Goal: Information Seeking & Learning: Check status

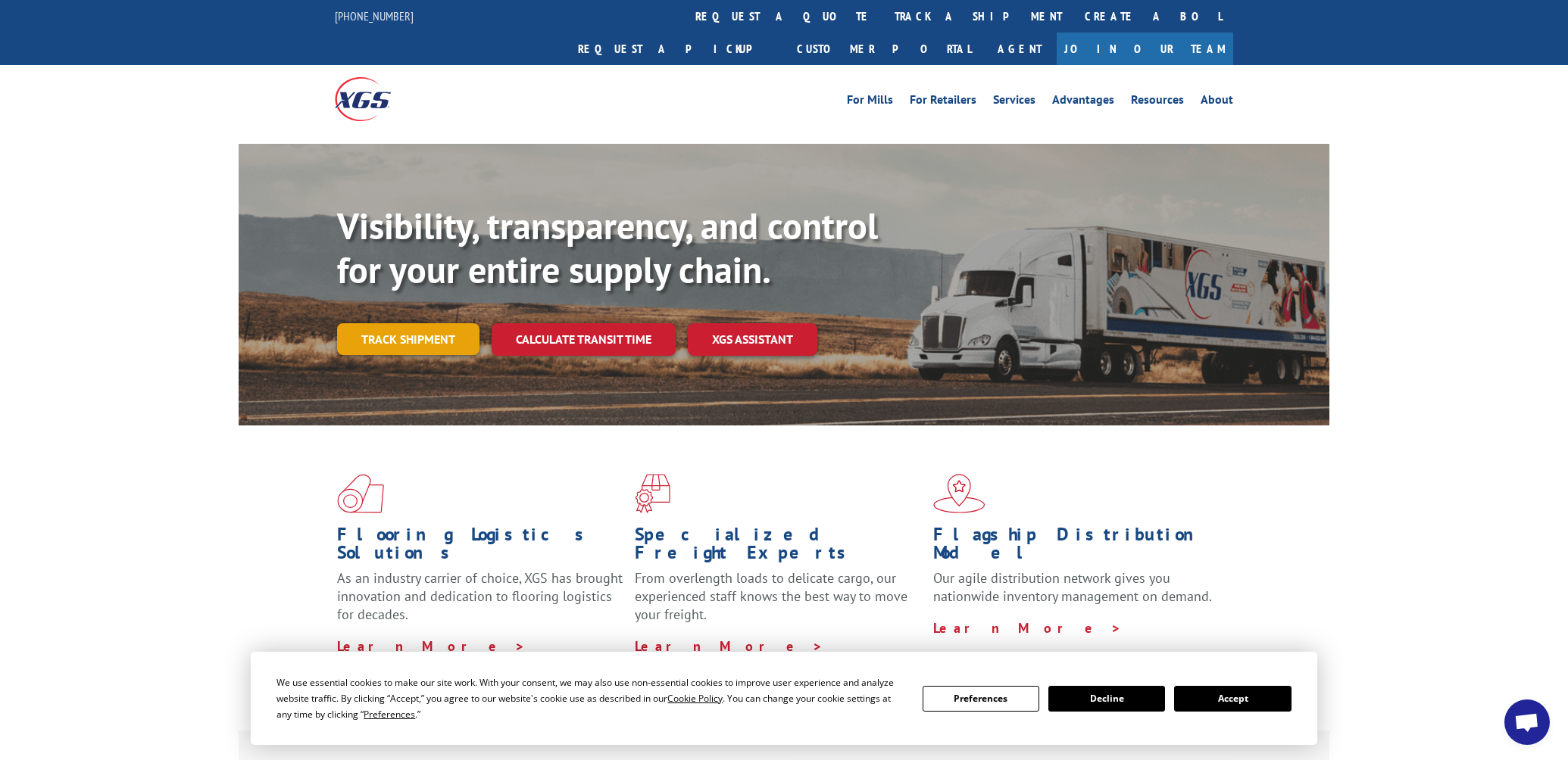
click at [388, 323] on link "Track shipment" at bounding box center [408, 339] width 143 height 32
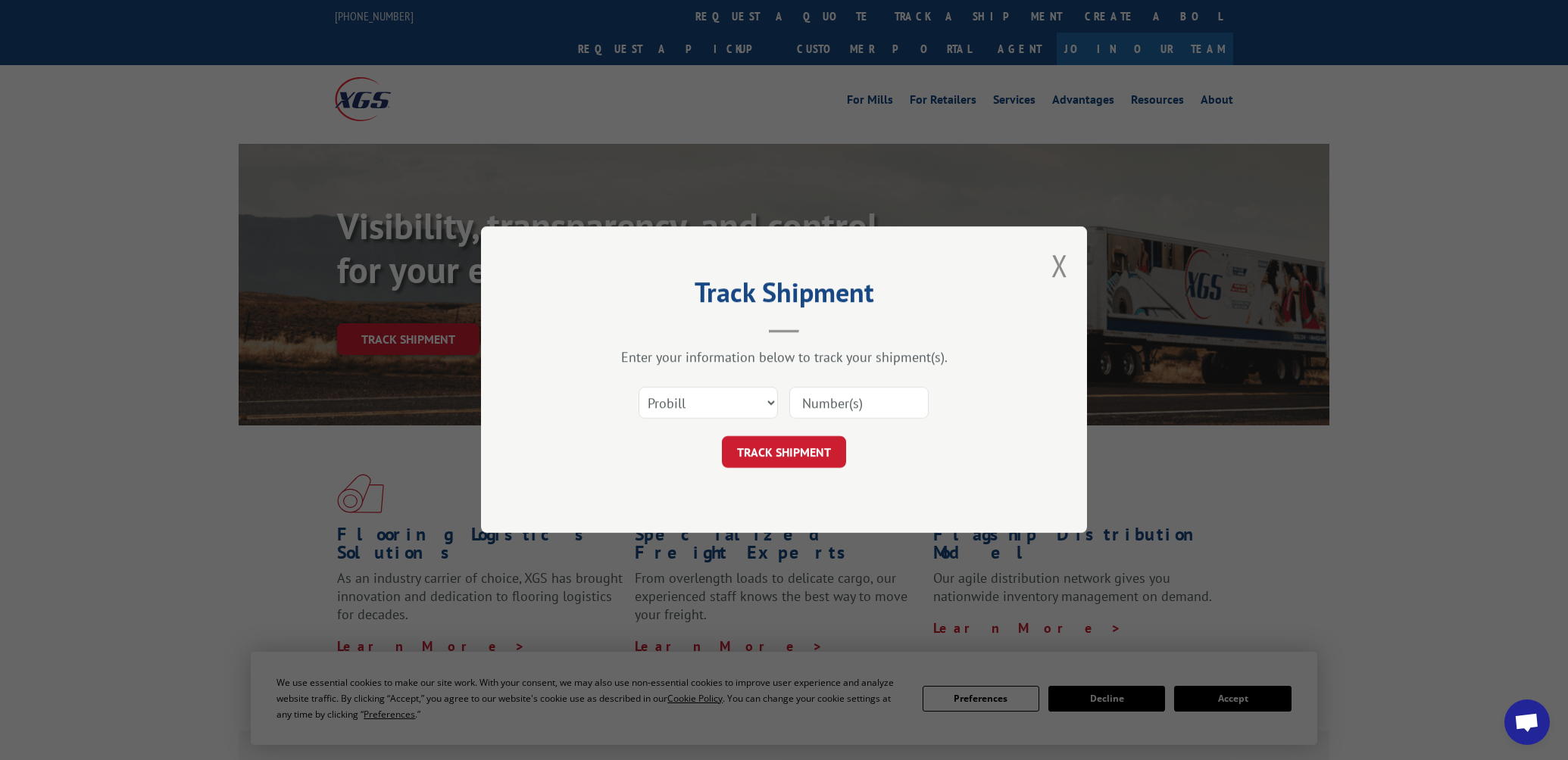
click at [881, 399] on input at bounding box center [859, 403] width 140 height 32
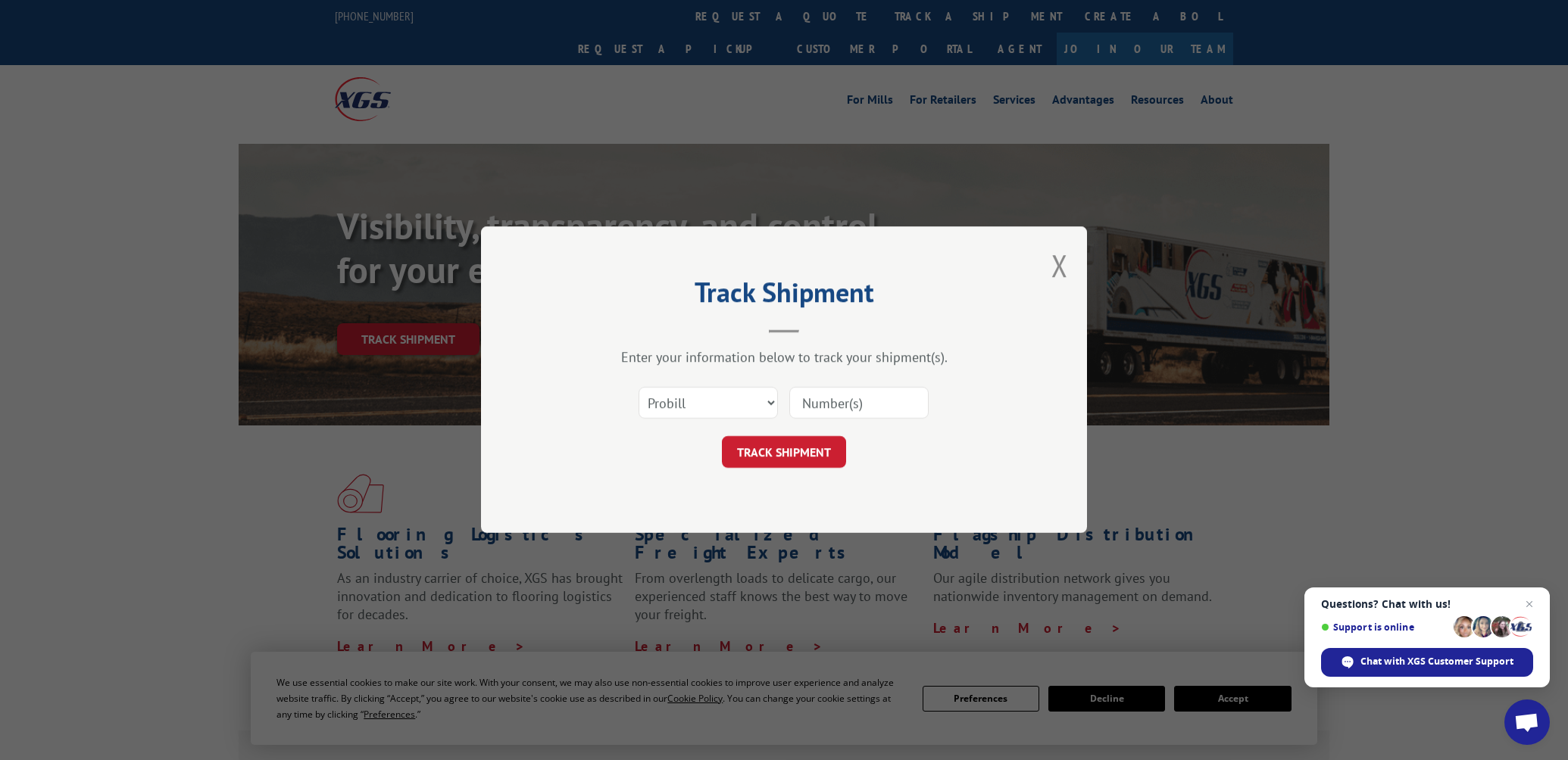
paste input "6773156"
type input "6773156"
click at [784, 452] on button "TRACK SHIPMENT" at bounding box center [784, 453] width 124 height 32
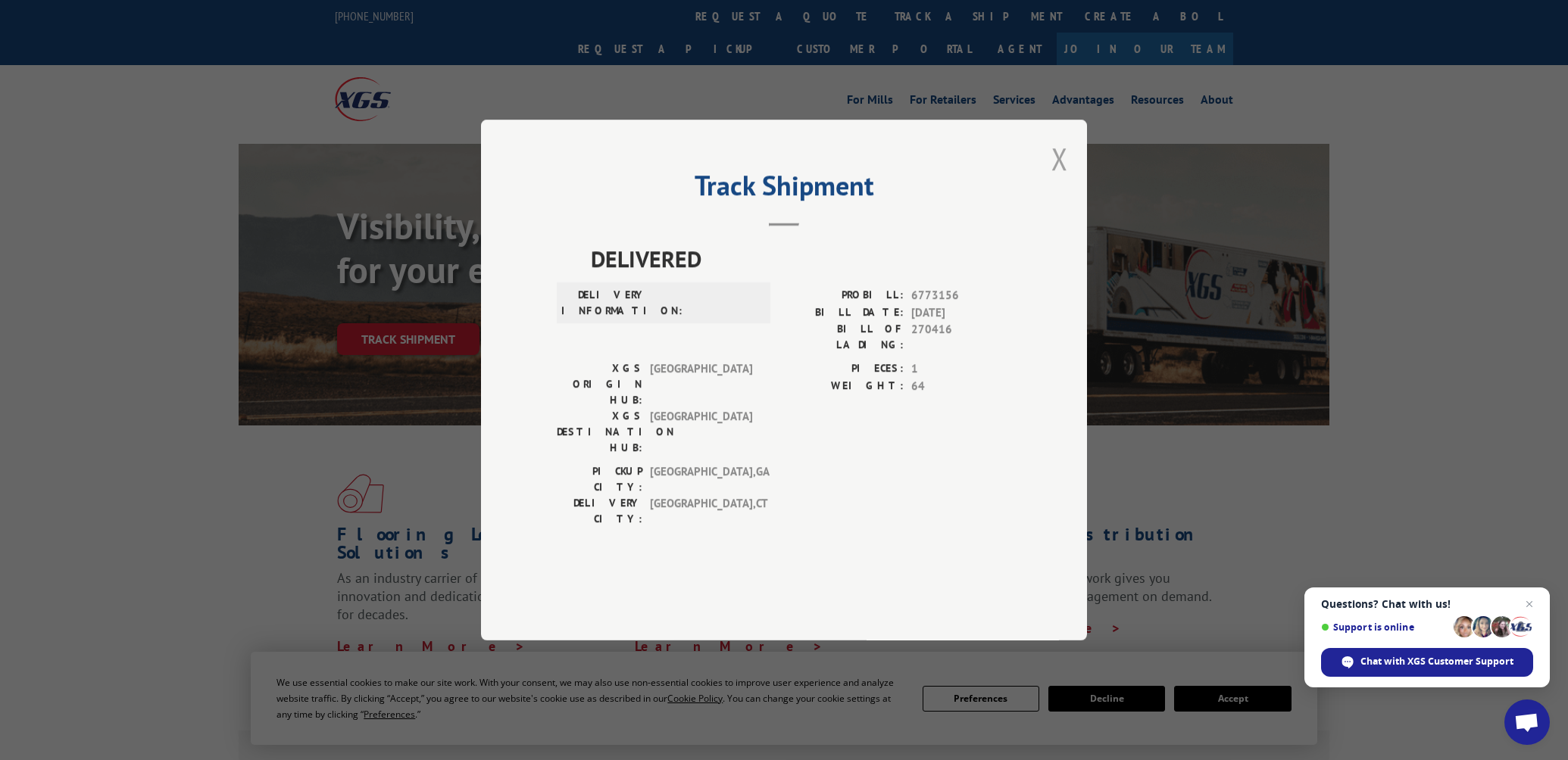
click at [1059, 179] on button "Close modal" at bounding box center [1059, 158] width 17 height 40
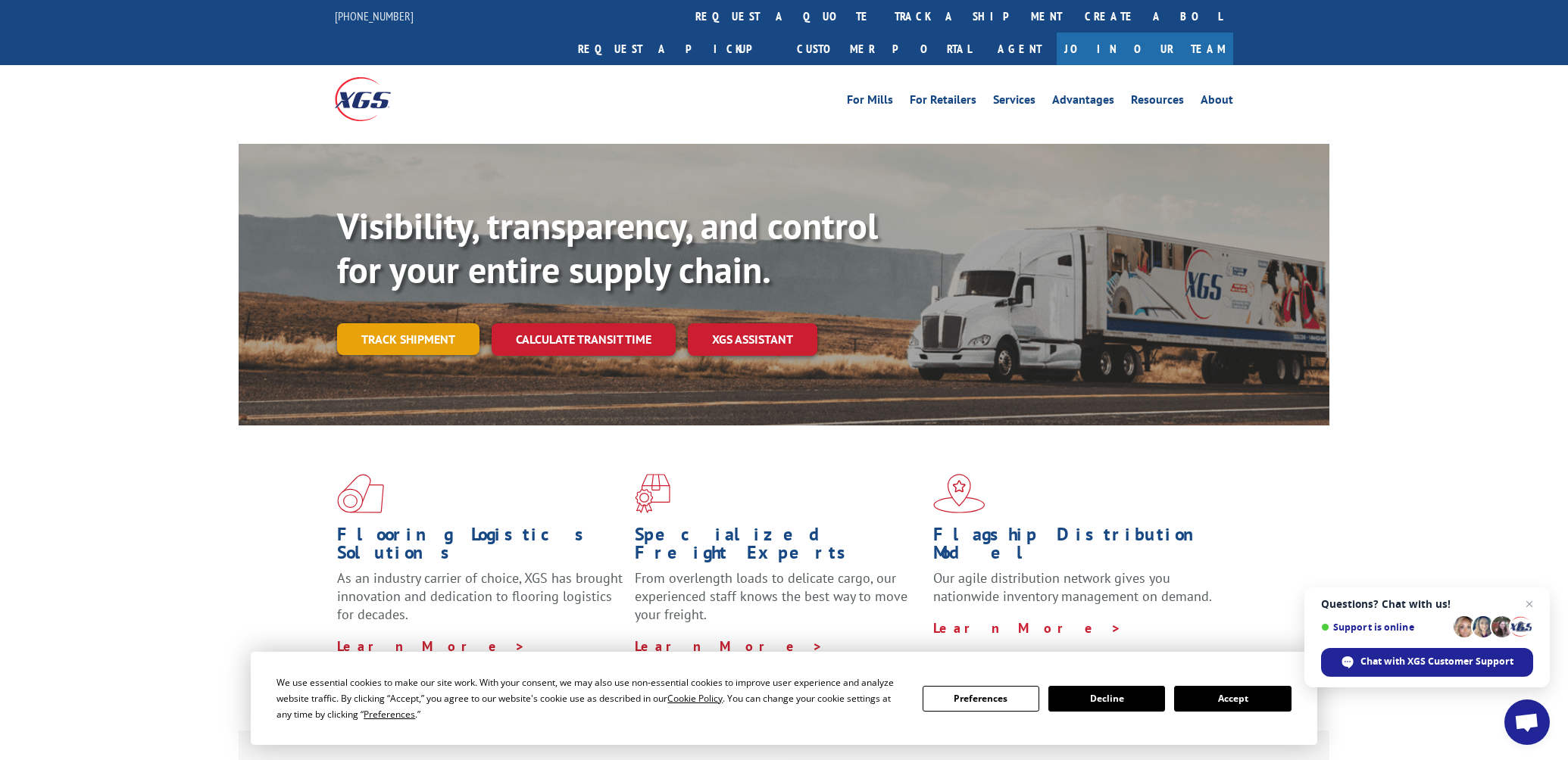
click at [395, 323] on link "Track shipment" at bounding box center [408, 339] width 143 height 32
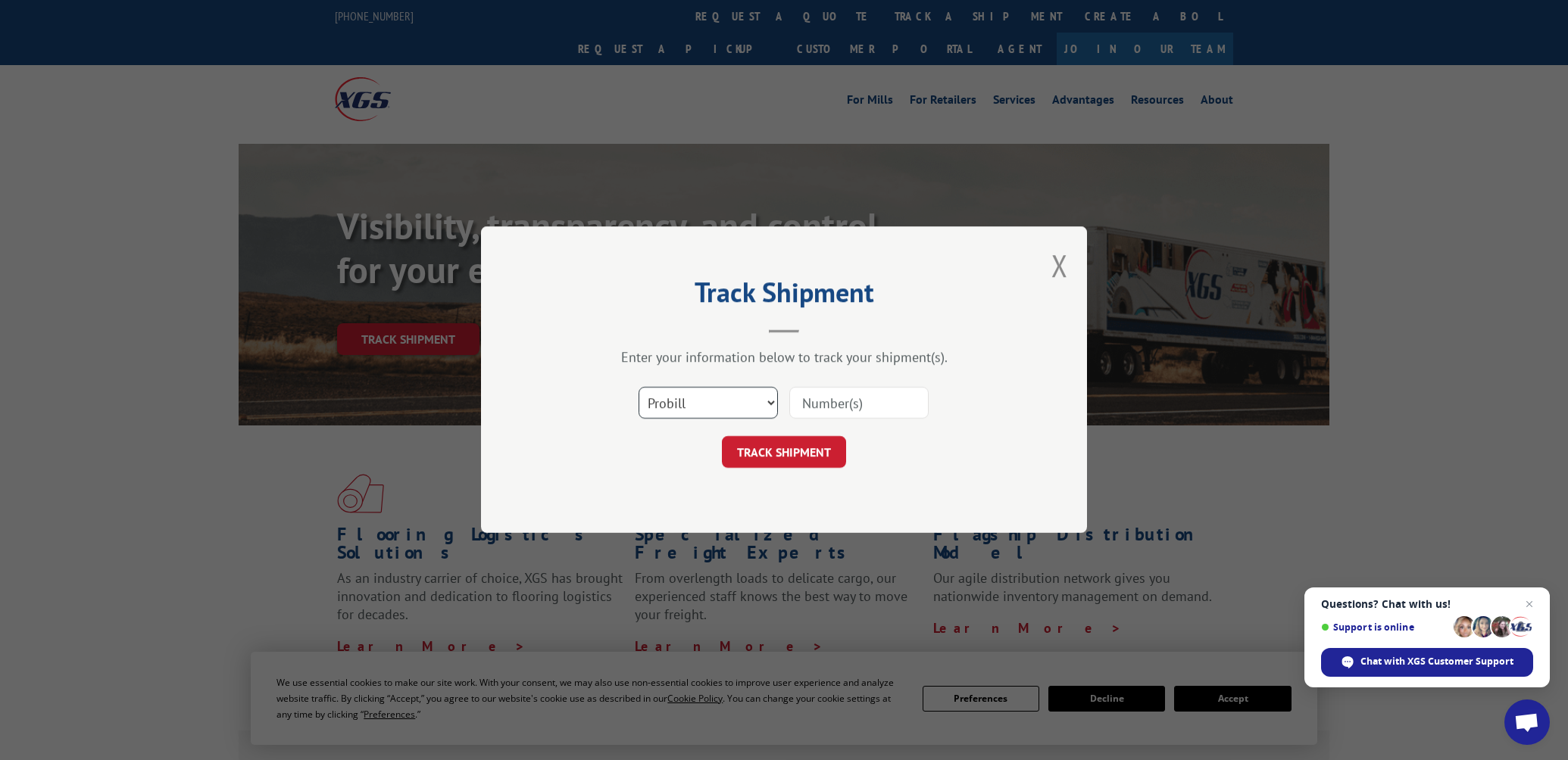
select select "bol"
click at [821, 400] on input at bounding box center [859, 403] width 140 height 32
paste input "6773156"
type input "6773156"
click at [784, 452] on button "TRACK SHIPMENT" at bounding box center [784, 453] width 124 height 32
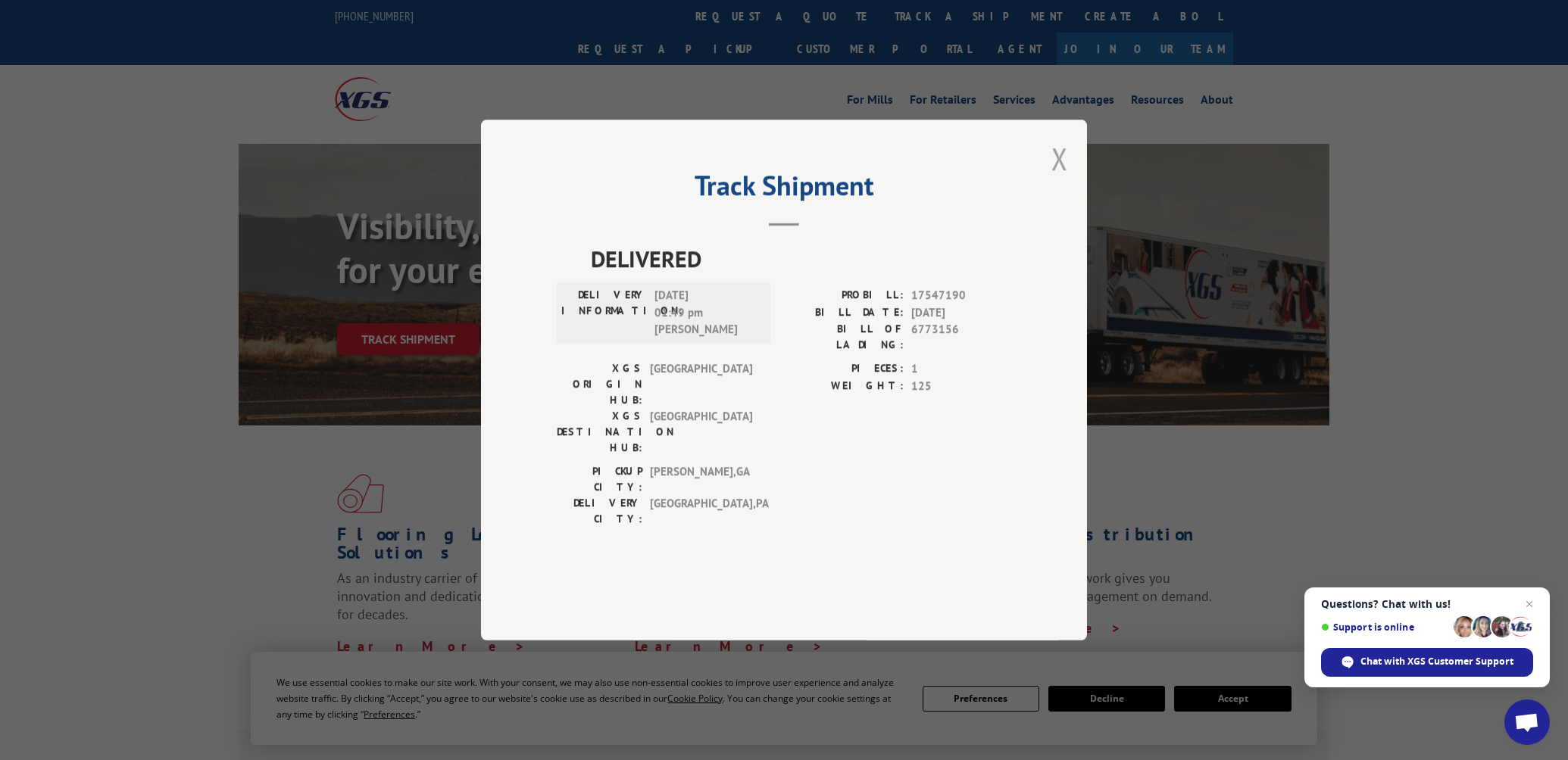
click at [1060, 179] on button "Close modal" at bounding box center [1059, 158] width 17 height 40
